Goal: Book appointment/travel/reservation

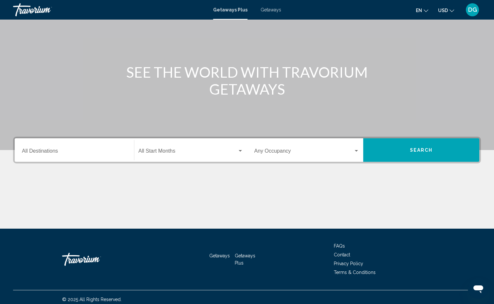
scroll to position [50, 0]
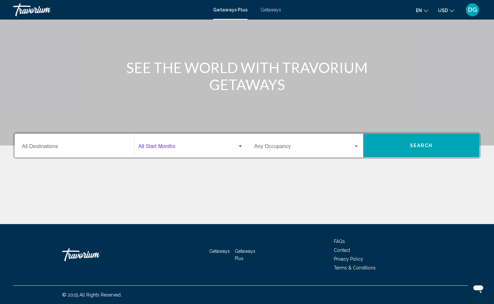
click at [240, 147] on div "Search widget" at bounding box center [239, 147] width 3 height 2
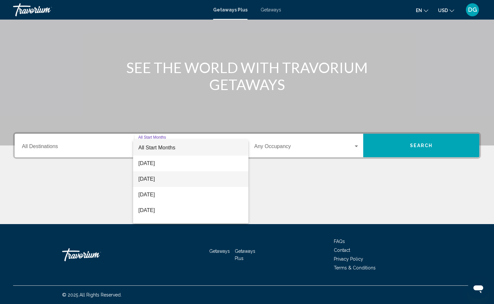
click at [174, 179] on span "[DATE]" at bounding box center [190, 180] width 105 height 16
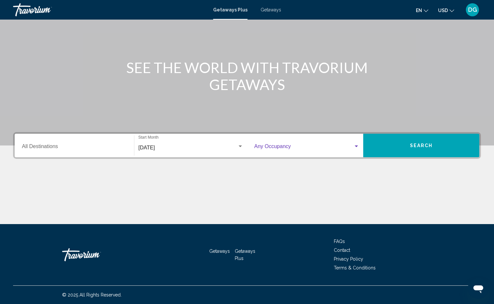
click at [356, 146] on div "Search widget" at bounding box center [355, 147] width 3 height 2
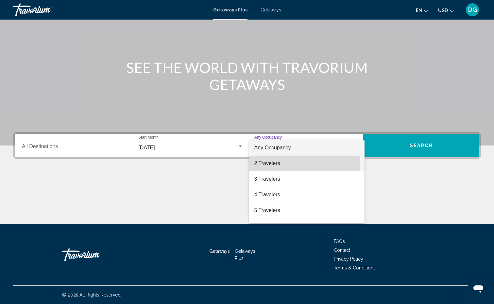
click at [276, 164] on span "2 Travelers" at bounding box center [306, 164] width 105 height 16
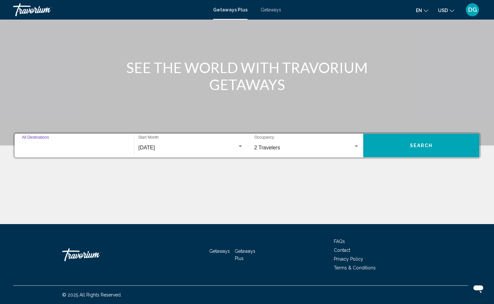
click at [63, 147] on input "Destination All Destinations" at bounding box center [74, 148] width 105 height 6
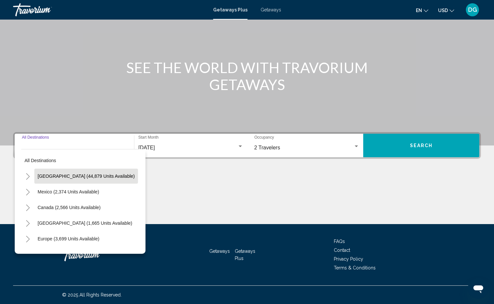
click at [66, 176] on span "[GEOGRAPHIC_DATA] (44,879 units available)" at bounding box center [86, 176] width 97 height 5
type input "**********"
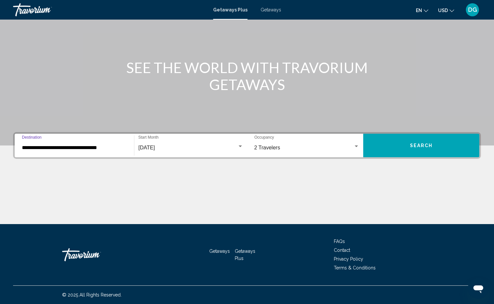
click at [415, 146] on span "Search" at bounding box center [421, 145] width 23 height 5
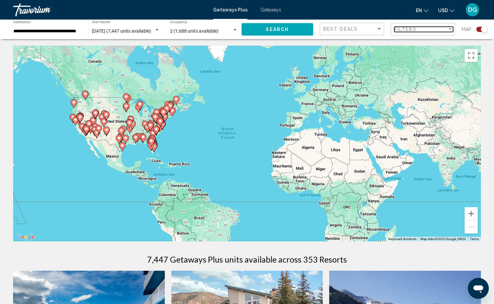
click at [450, 29] on div "Filter" at bounding box center [449, 29] width 3 height 2
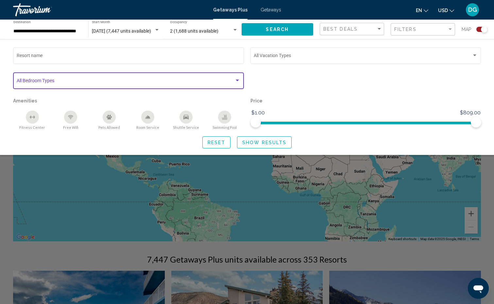
click at [238, 81] on div "Search widget" at bounding box center [237, 81] width 3 height 2
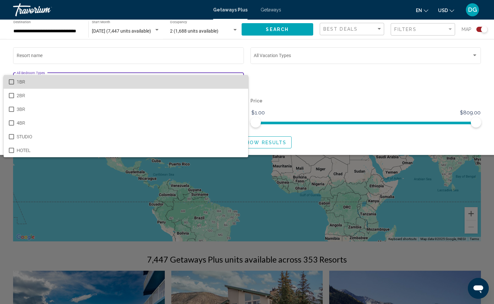
click at [11, 80] on mat-pseudo-checkbox at bounding box center [11, 81] width 5 height 5
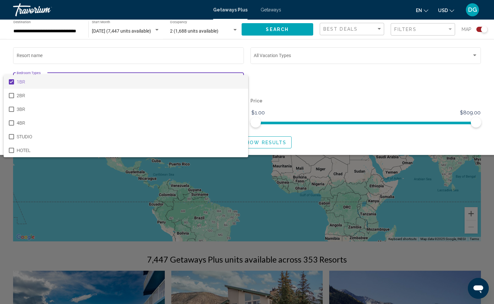
click at [125, 166] on div at bounding box center [247, 152] width 494 height 304
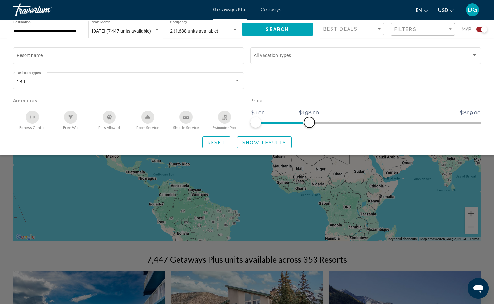
drag, startPoint x: 475, startPoint y: 123, endPoint x: 309, endPoint y: 134, distance: 166.7
click at [309, 134] on div "Resort name Vacation Types All Vacation Types 1BR Bedroom Types All Bedroom Typ…" at bounding box center [247, 97] width 494 height 103
click at [269, 143] on span "Show Results" at bounding box center [264, 142] width 44 height 5
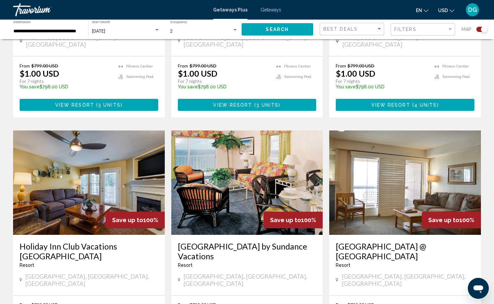
scroll to position [425, 0]
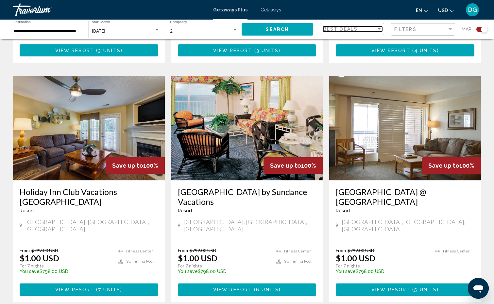
click at [378, 28] on div "Sort by" at bounding box center [378, 29] width 3 height 2
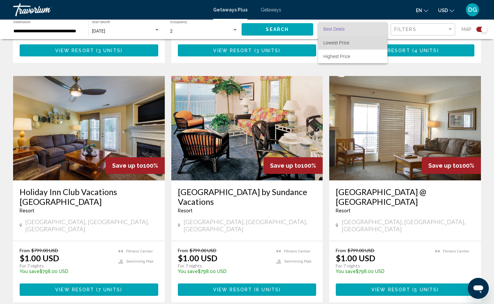
click at [344, 42] on span "Lowest Price" at bounding box center [336, 42] width 26 height 5
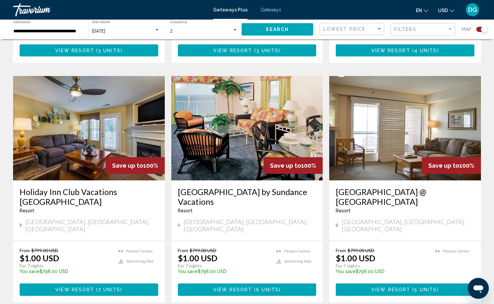
click at [485, 51] on div "← Move left → Move right ↑ Move up ↓ Move down + Zoom in - Zoom out Home Jump l…" at bounding box center [247, 209] width 494 height 1177
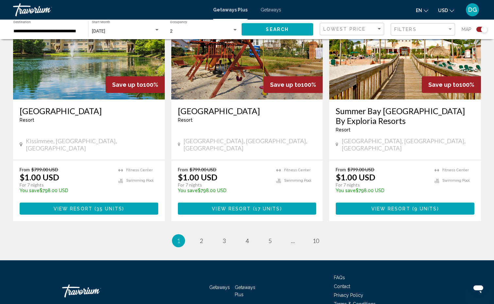
scroll to position [983, 0]
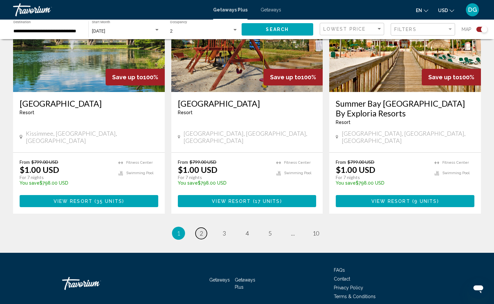
click at [202, 230] on span "2" at bounding box center [201, 233] width 3 height 7
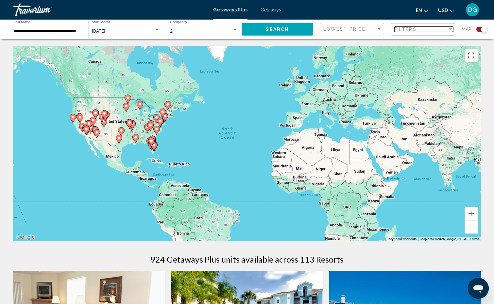
click at [451, 29] on div "Filter" at bounding box center [449, 29] width 3 height 2
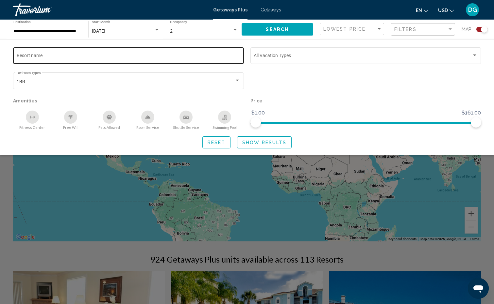
click at [43, 55] on input "Resort name" at bounding box center [129, 56] width 224 height 5
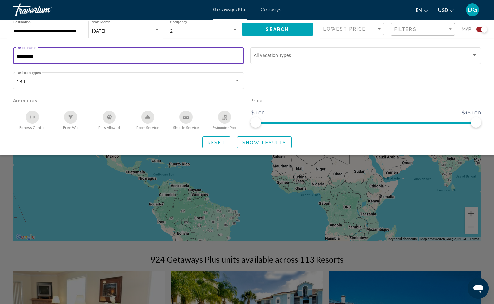
type input "**********"
click at [280, 27] on span "Search" at bounding box center [277, 29] width 23 height 5
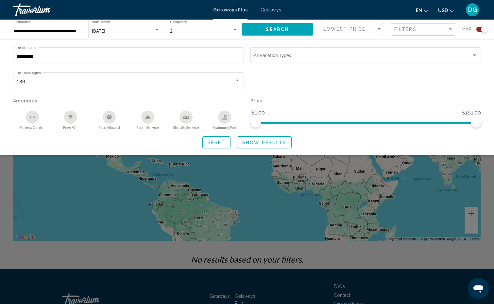
click at [273, 144] on span "Show Results" at bounding box center [264, 142] width 44 height 5
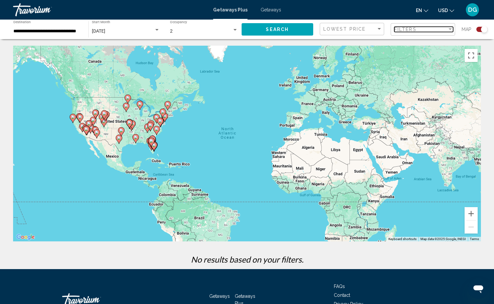
click at [408, 29] on span "Filters" at bounding box center [405, 29] width 22 height 5
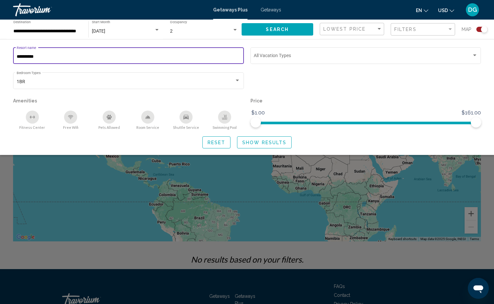
drag, startPoint x: 36, startPoint y: 56, endPoint x: 11, endPoint y: 57, distance: 24.8
click at [11, 57] on div "**********" at bounding box center [128, 58] width 237 height 25
click at [149, 119] on icon "Room Service" at bounding box center [147, 117] width 5 height 5
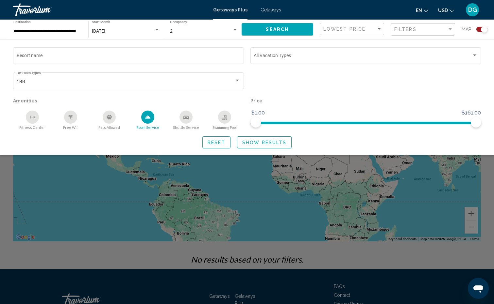
click at [225, 118] on icon "Swimming Pool" at bounding box center [224, 118] width 5 height 1
click at [266, 144] on span "Show Results" at bounding box center [264, 142] width 44 height 5
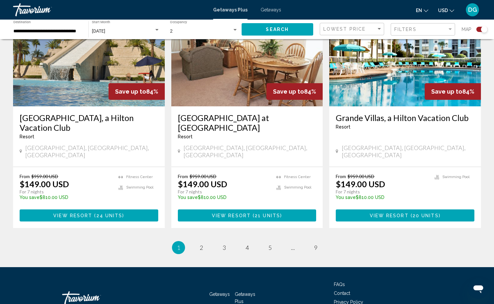
scroll to position [992, 0]
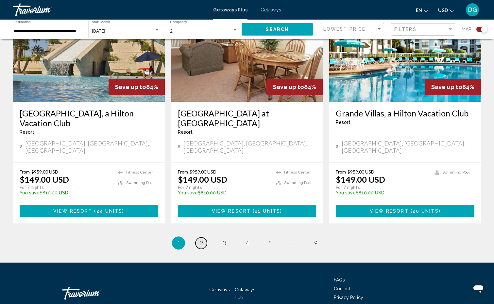
click at [201, 240] on span "2" at bounding box center [201, 243] width 3 height 7
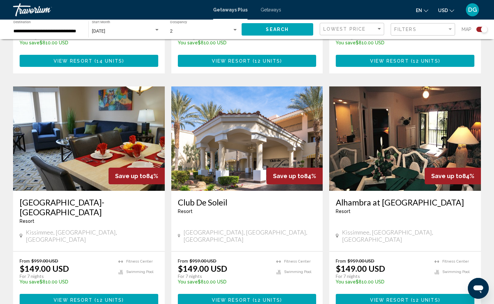
scroll to position [980, 0]
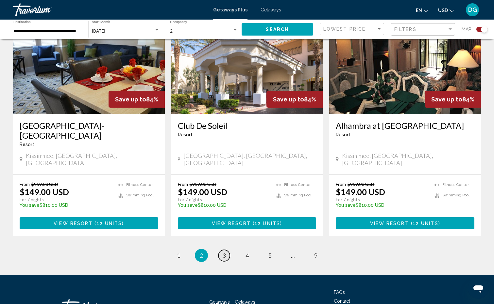
click at [225, 252] on span "3" at bounding box center [223, 255] width 3 height 7
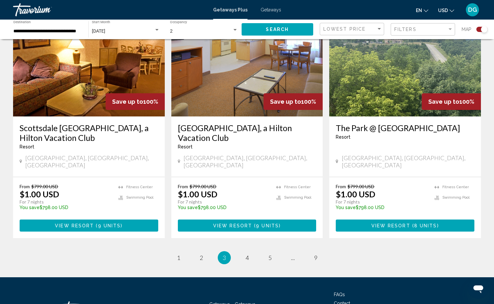
scroll to position [980, 0]
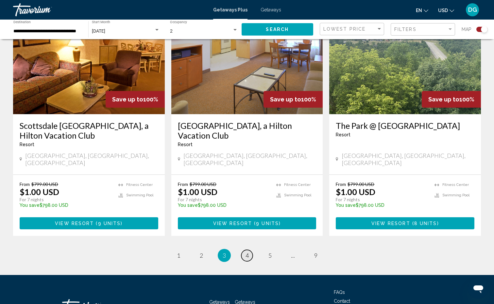
click at [248, 252] on span "4" at bounding box center [246, 255] width 3 height 7
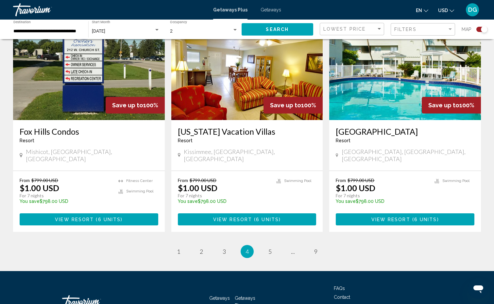
scroll to position [980, 0]
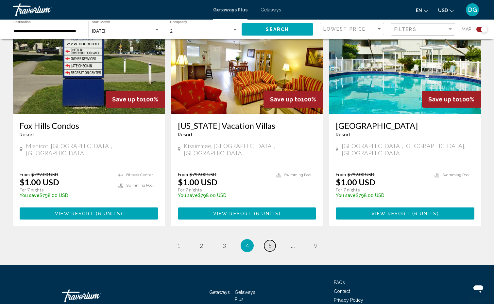
click at [269, 242] on span "5" at bounding box center [269, 245] width 3 height 7
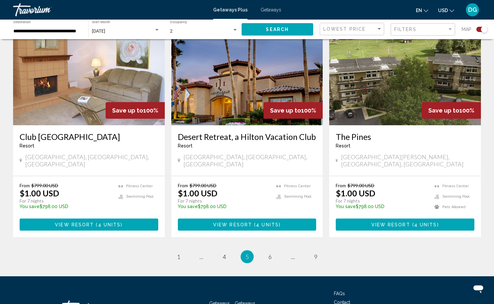
scroll to position [973, 0]
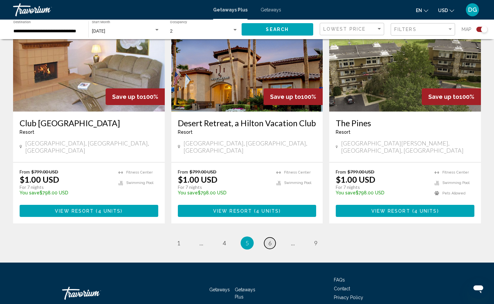
click at [269, 240] on span "6" at bounding box center [269, 243] width 3 height 7
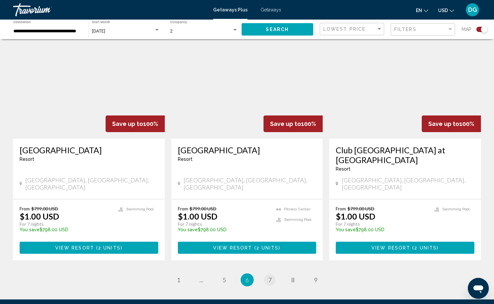
scroll to position [947, 0]
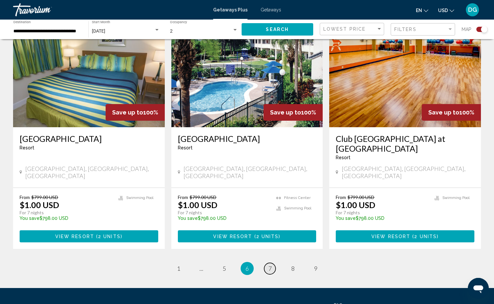
click at [270, 265] on span "7" at bounding box center [269, 268] width 3 height 7
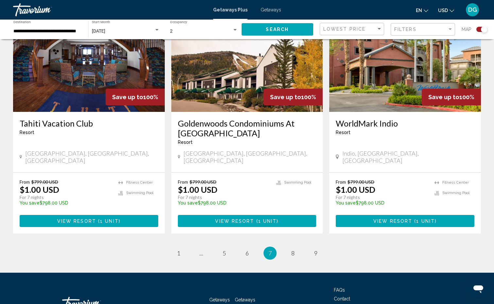
scroll to position [973, 0]
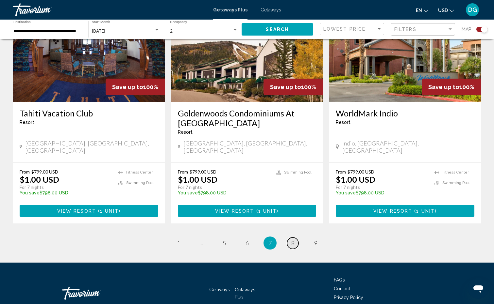
click at [293, 240] on span "8" at bounding box center [292, 243] width 3 height 7
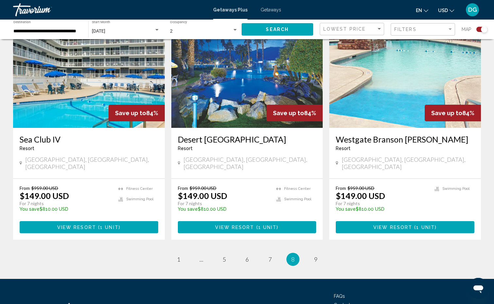
scroll to position [983, 0]
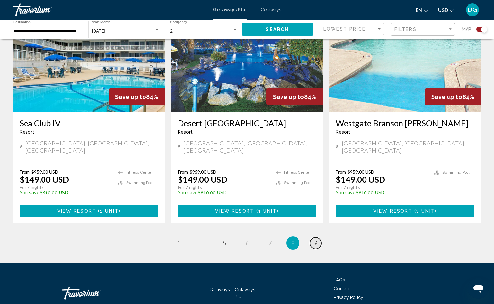
click at [316, 240] on span "9" at bounding box center [315, 243] width 3 height 7
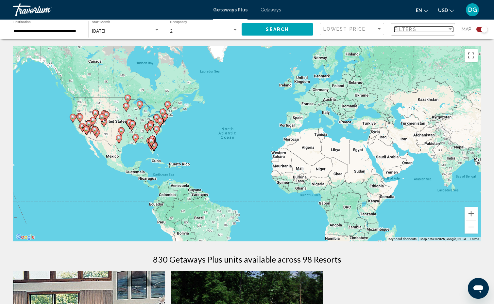
click at [449, 28] on div "Filter" at bounding box center [449, 29] width 3 height 2
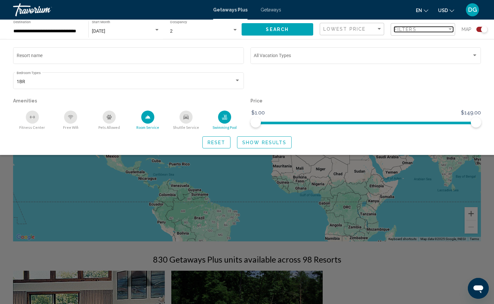
click at [449, 29] on div "Filter" at bounding box center [449, 29] width 3 height 2
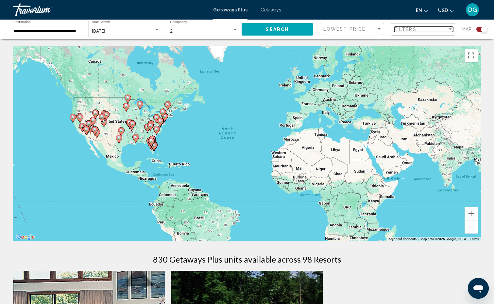
click at [449, 29] on div "Filter" at bounding box center [449, 29] width 3 height 2
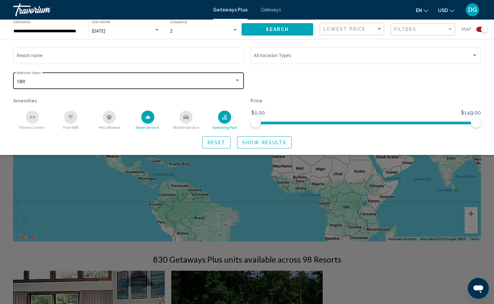
click at [238, 80] on div "Search widget" at bounding box center [237, 81] width 3 height 2
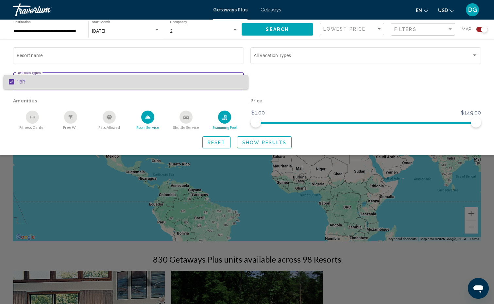
click at [12, 81] on mat-pseudo-checkbox at bounding box center [11, 81] width 5 height 5
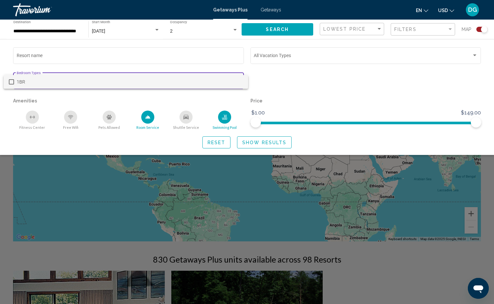
click at [237, 105] on div at bounding box center [247, 152] width 494 height 304
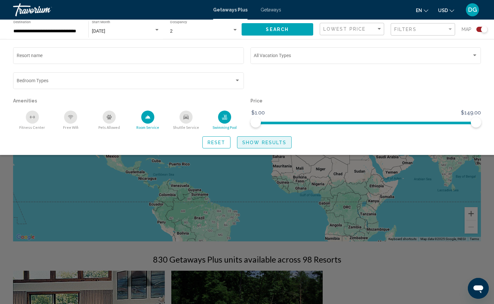
click at [274, 144] on span "Show Results" at bounding box center [264, 142] width 44 height 5
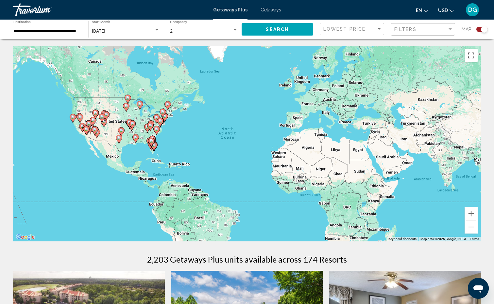
click at [117, 124] on div "To activate drag with keyboard, press Alt + Enter. Once in keyboard drag state,…" at bounding box center [246, 144] width 467 height 196
click at [88, 131] on icon "Main content" at bounding box center [86, 130] width 6 height 8
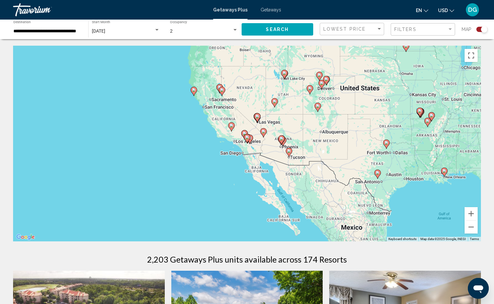
click at [231, 127] on image "Main content" at bounding box center [231, 126] width 4 height 4
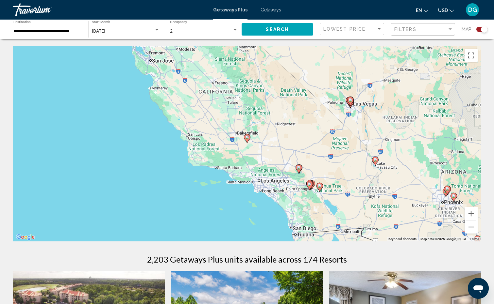
click at [247, 138] on image "Main content" at bounding box center [247, 138] width 4 height 4
type input "**********"
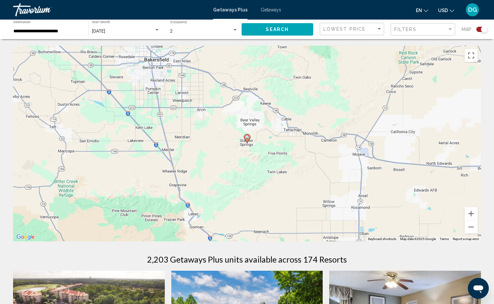
click at [245, 140] on gmp-advanced-marker "Main content" at bounding box center [247, 139] width 7 height 10
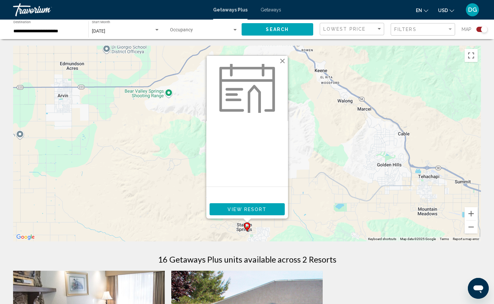
click at [280, 63] on button "Close" at bounding box center [282, 61] width 10 height 10
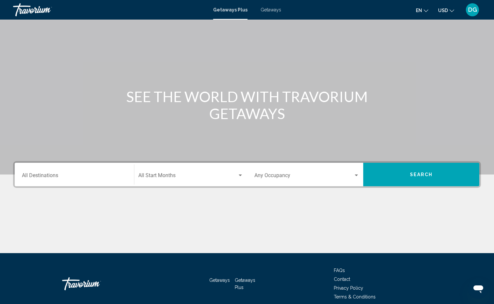
scroll to position [50, 0]
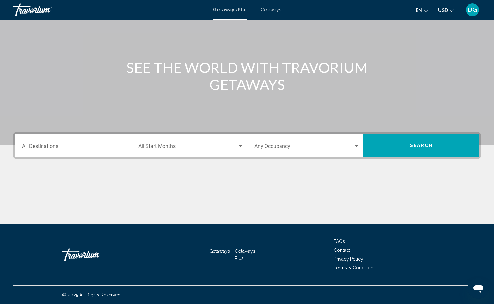
click at [125, 147] on input "Destination All Destinations" at bounding box center [74, 148] width 105 height 6
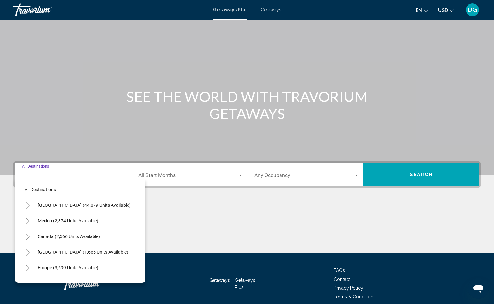
scroll to position [33, 0]
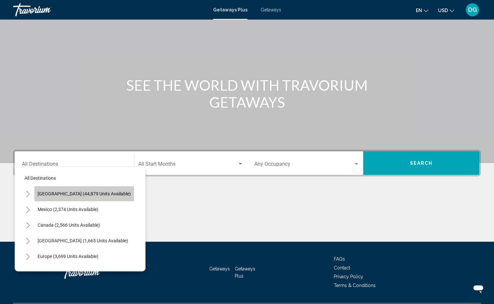
click at [105, 192] on span "[GEOGRAPHIC_DATA] (44,879 units available)" at bounding box center [84, 193] width 93 height 5
type input "**********"
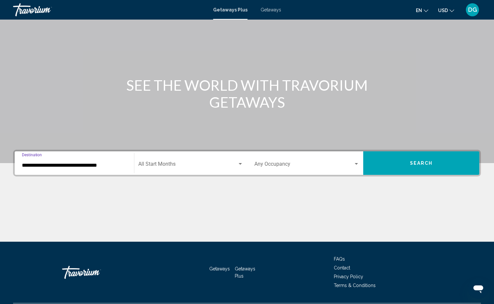
scroll to position [50, 0]
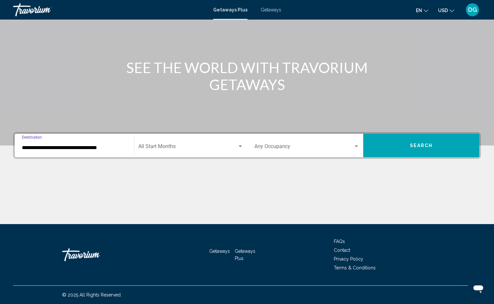
click at [240, 145] on div "Search widget" at bounding box center [240, 146] width 6 height 5
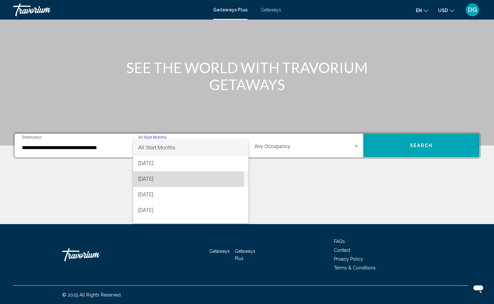
click at [150, 180] on span "[DATE]" at bounding box center [190, 180] width 105 height 16
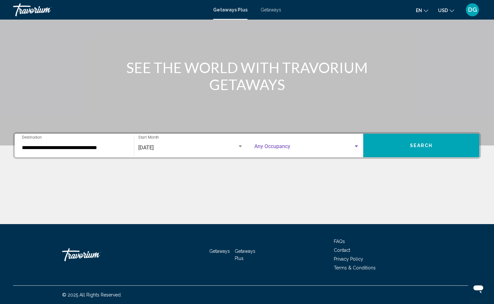
click at [356, 145] on div "Search widget" at bounding box center [356, 146] width 6 height 5
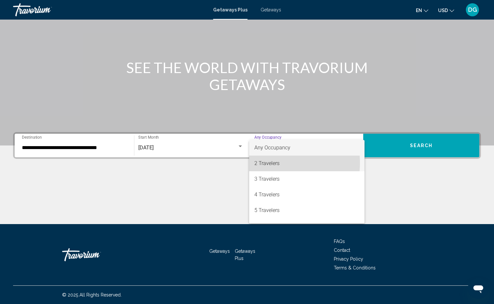
click at [269, 163] on span "2 Travelers" at bounding box center [306, 164] width 105 height 16
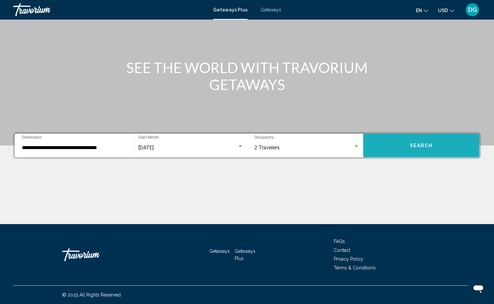
click at [427, 143] on span "Search" at bounding box center [421, 145] width 23 height 5
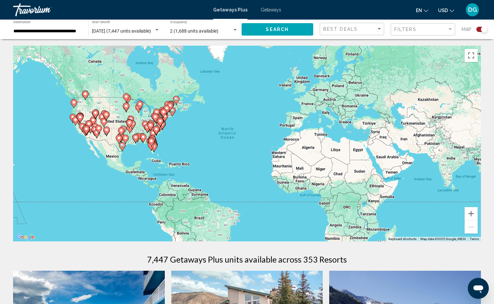
click at [91, 121] on gmp-advanced-marker "Main content" at bounding box center [89, 125] width 7 height 10
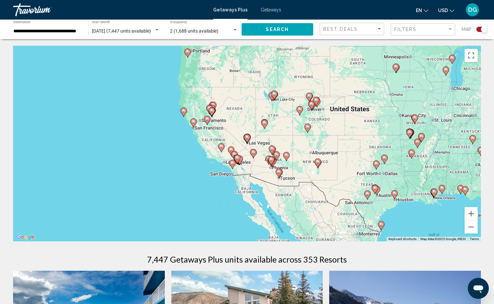
click at [219, 141] on div "To activate drag with keyboard, press Alt + Enter. Once in keyboard drag state,…" at bounding box center [246, 144] width 467 height 196
click at [184, 111] on image "Main content" at bounding box center [184, 111] width 4 height 4
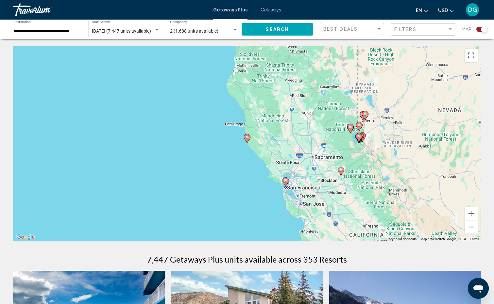
click at [248, 137] on image "Main content" at bounding box center [247, 138] width 4 height 4
type input "**********"
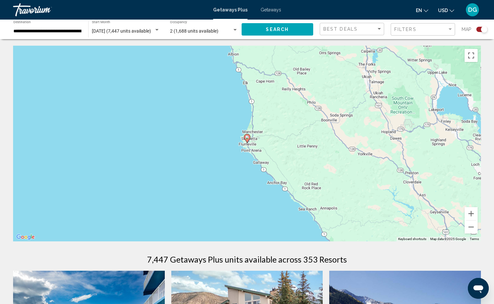
click at [248, 138] on image "Main content" at bounding box center [247, 138] width 4 height 4
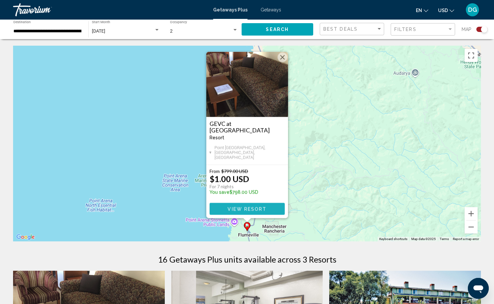
click at [248, 207] on span "View Resort" at bounding box center [246, 209] width 39 height 5
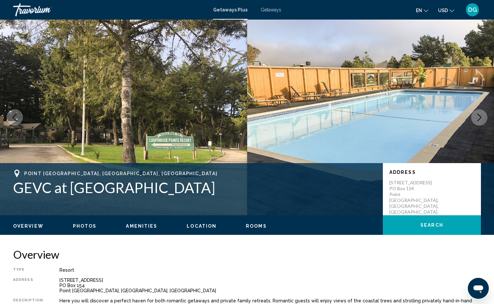
click at [479, 117] on icon "Next image" at bounding box center [479, 118] width 8 height 8
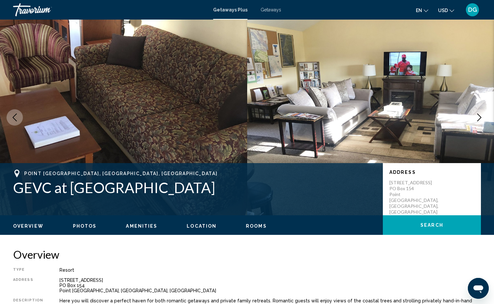
click at [479, 117] on icon "Next image" at bounding box center [479, 118] width 8 height 8
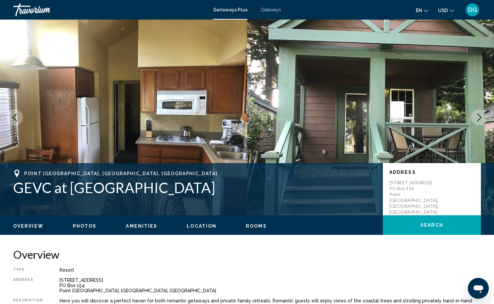
click at [479, 117] on icon "Next image" at bounding box center [479, 118] width 8 height 8
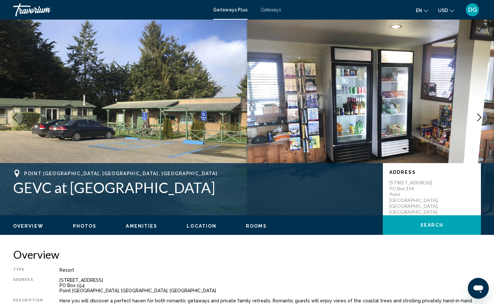
click at [478, 119] on icon "Next image" at bounding box center [479, 118] width 8 height 8
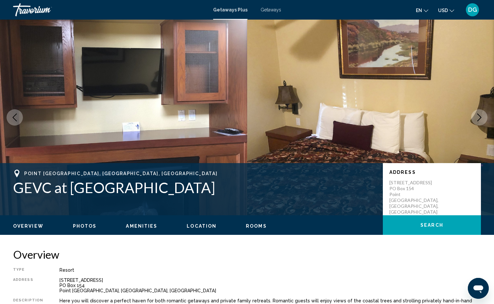
click at [14, 117] on icon "Previous image" at bounding box center [15, 118] width 4 height 8
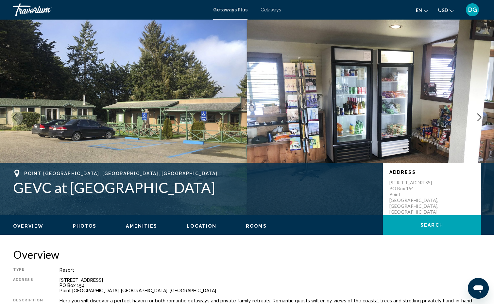
click at [14, 117] on icon "Previous image" at bounding box center [15, 118] width 4 height 8
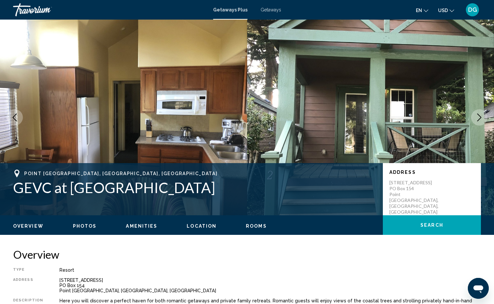
click at [12, 118] on icon "Previous image" at bounding box center [15, 118] width 8 height 8
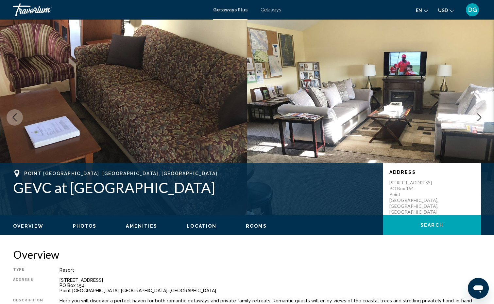
click at [12, 118] on icon "Previous image" at bounding box center [15, 118] width 8 height 8
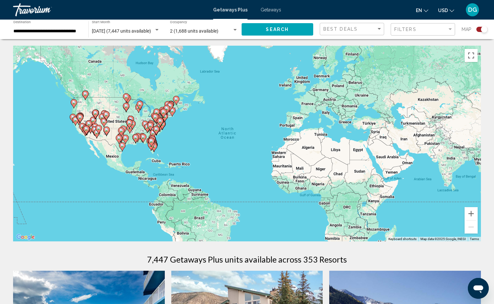
click at [74, 119] on image "Main content" at bounding box center [76, 120] width 4 height 4
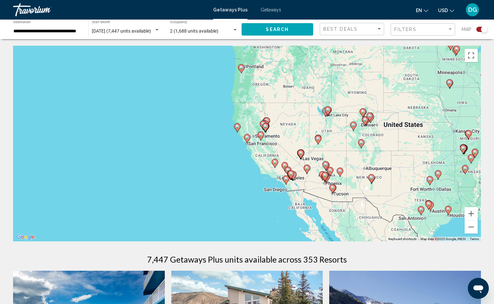
click at [249, 141] on gmp-advanced-marker "Main content" at bounding box center [247, 139] width 7 height 10
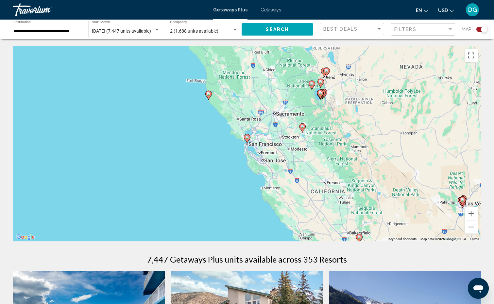
click at [249, 141] on gmp-advanced-marker "Main content" at bounding box center [247, 139] width 7 height 10
type input "**********"
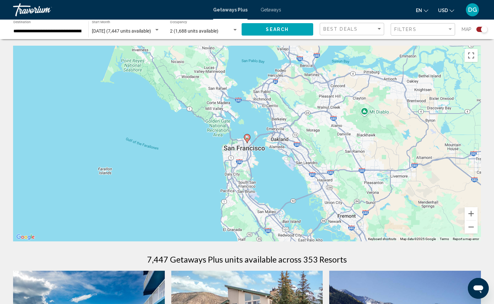
click at [246, 138] on image "Main content" at bounding box center [247, 138] width 4 height 4
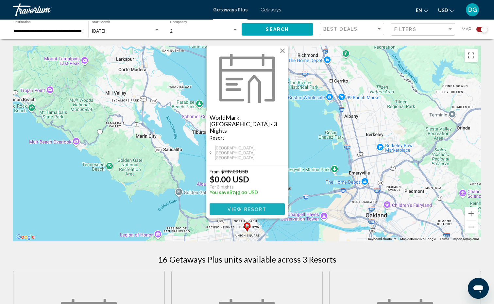
click at [250, 207] on span "View Resort" at bounding box center [246, 209] width 39 height 5
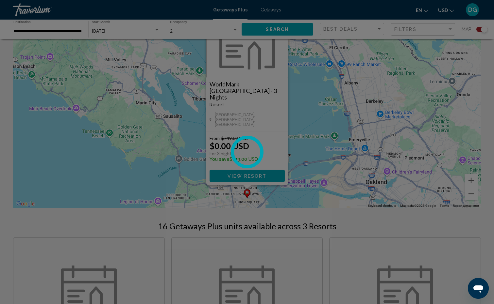
scroll to position [163, 0]
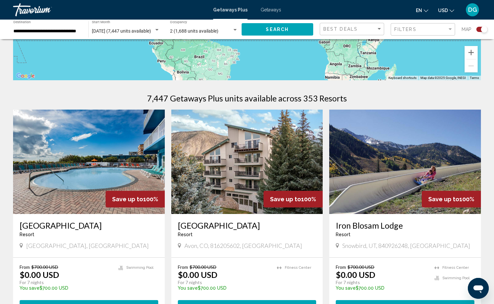
scroll to position [33, 0]
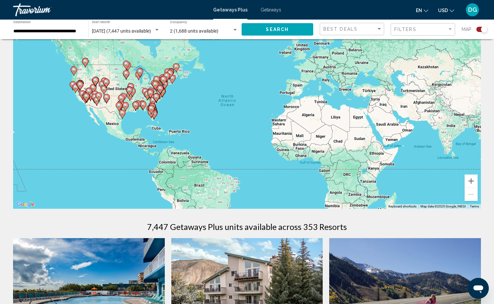
click at [93, 89] on image "Main content" at bounding box center [93, 88] width 4 height 4
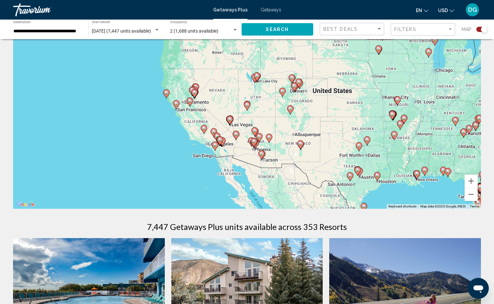
click at [190, 100] on image "Main content" at bounding box center [190, 101] width 4 height 4
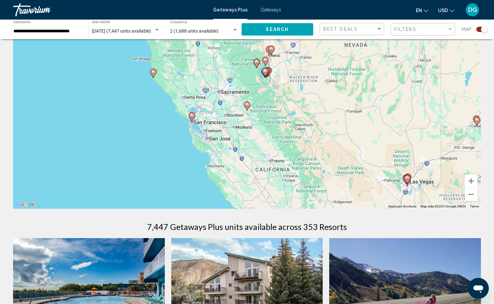
click at [247, 106] on image "Main content" at bounding box center [247, 105] width 4 height 4
type input "**********"
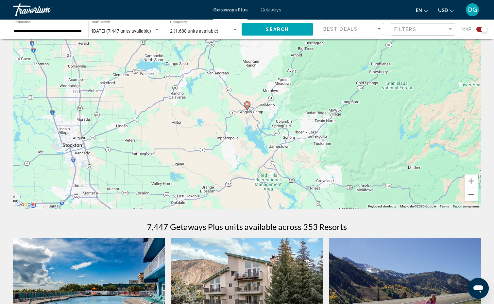
click at [247, 106] on image "Main content" at bounding box center [247, 105] width 4 height 4
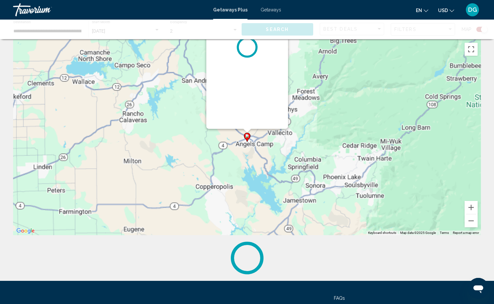
scroll to position [0, 0]
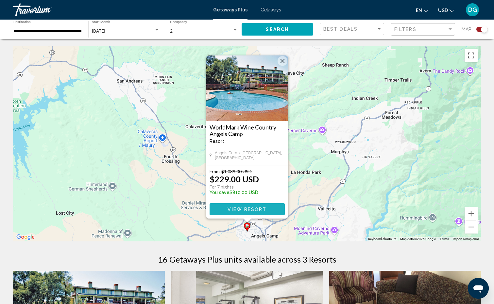
click at [247, 208] on span "View Resort" at bounding box center [246, 209] width 39 height 5
